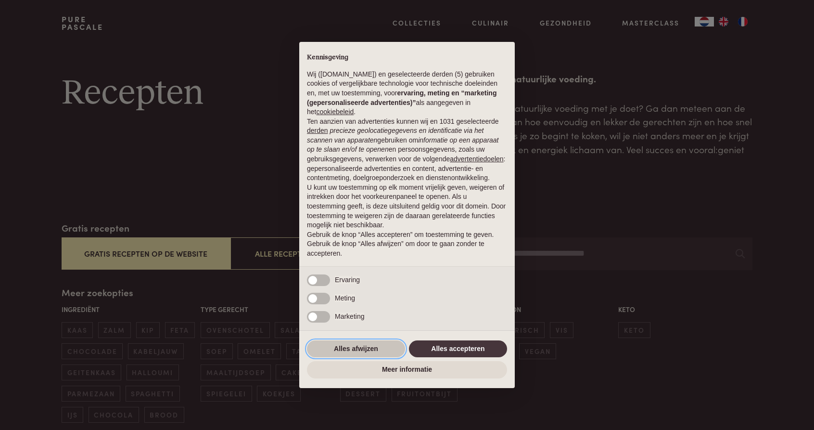
click at [352, 348] on button "Alles afwijzen" at bounding box center [356, 348] width 98 height 17
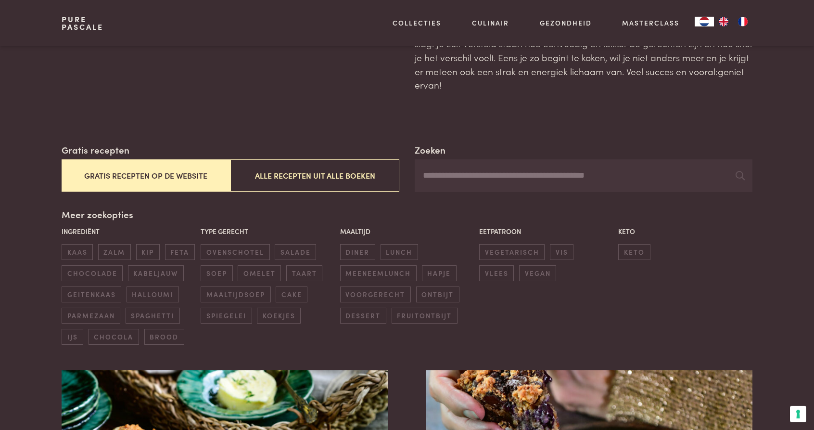
scroll to position [98, 0]
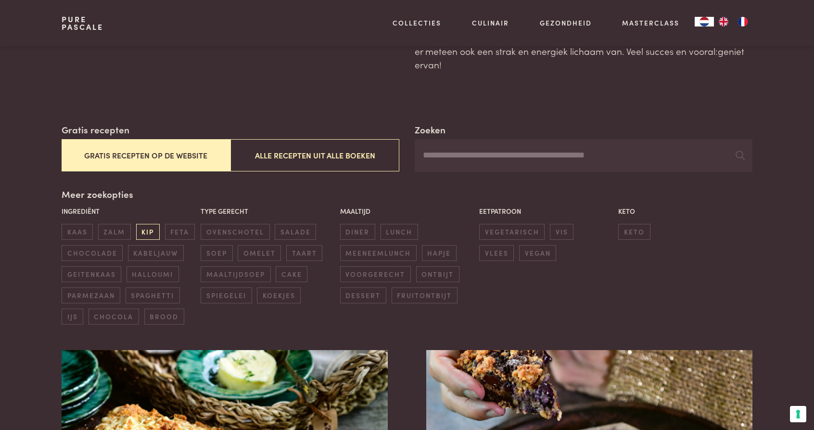
click at [145, 232] on span "kip" at bounding box center [148, 232] width 24 height 16
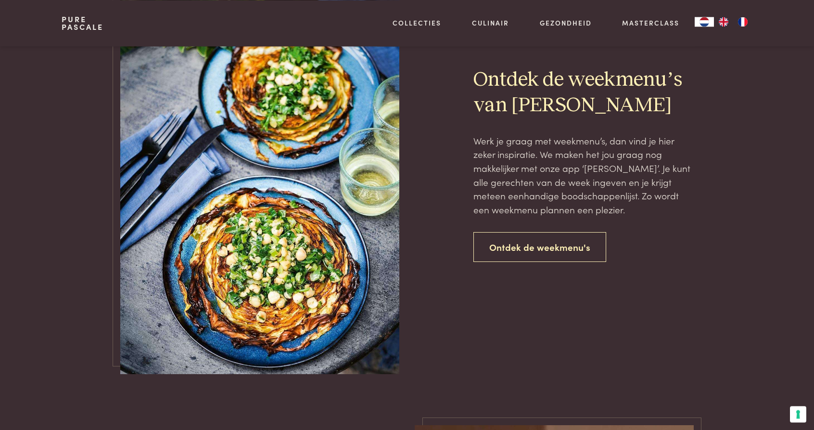
scroll to position [1104, 0]
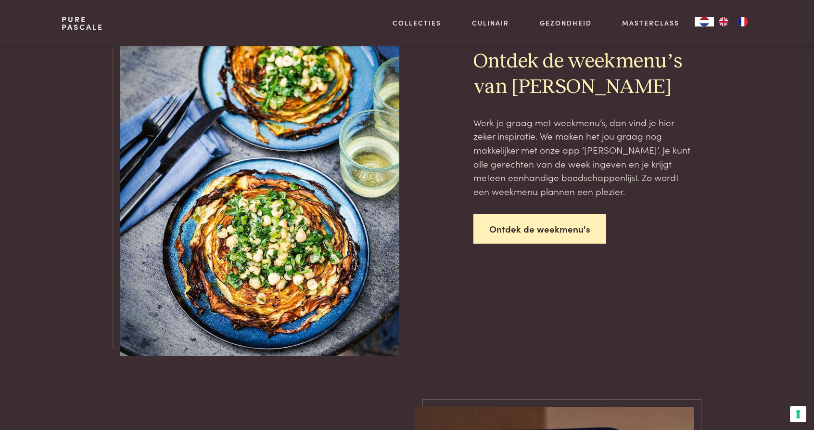
click at [528, 235] on link "Ontdek de weekmenu's" at bounding box center [540, 229] width 133 height 30
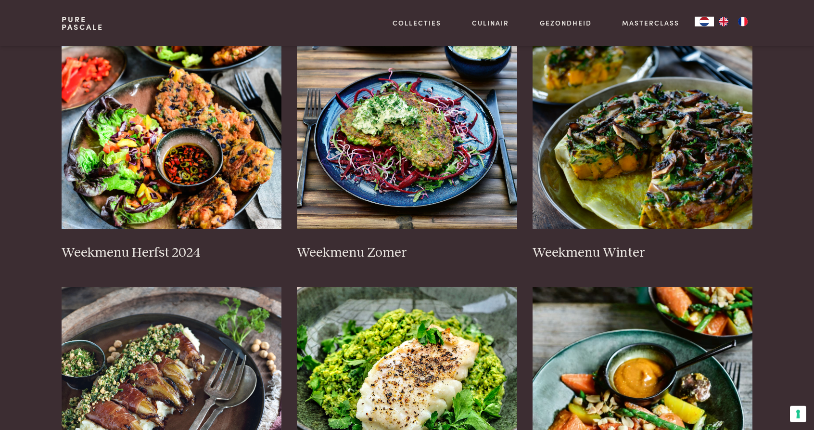
scroll to position [196, 0]
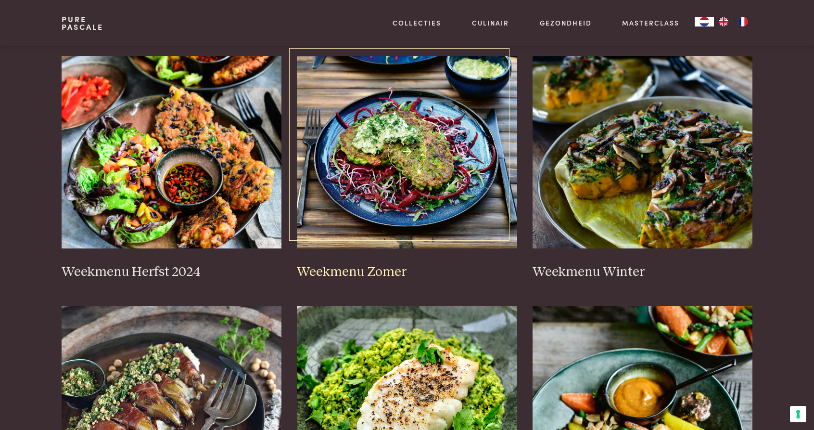
click at [389, 193] on img at bounding box center [407, 152] width 220 height 193
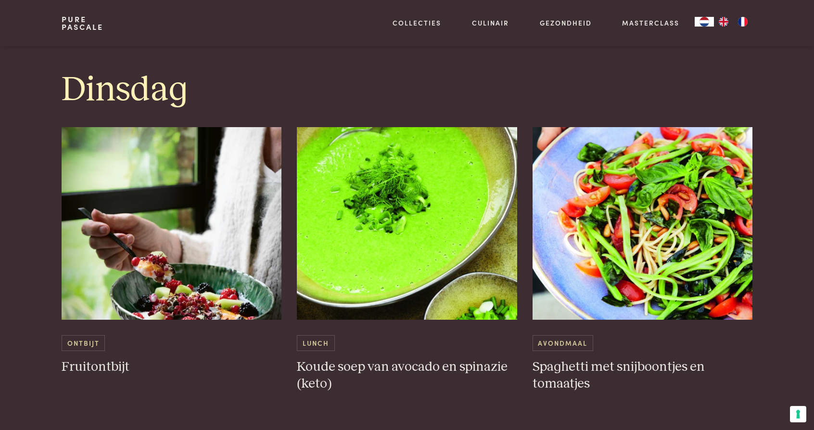
scroll to position [834, 0]
